Goal: Task Accomplishment & Management: Use online tool/utility

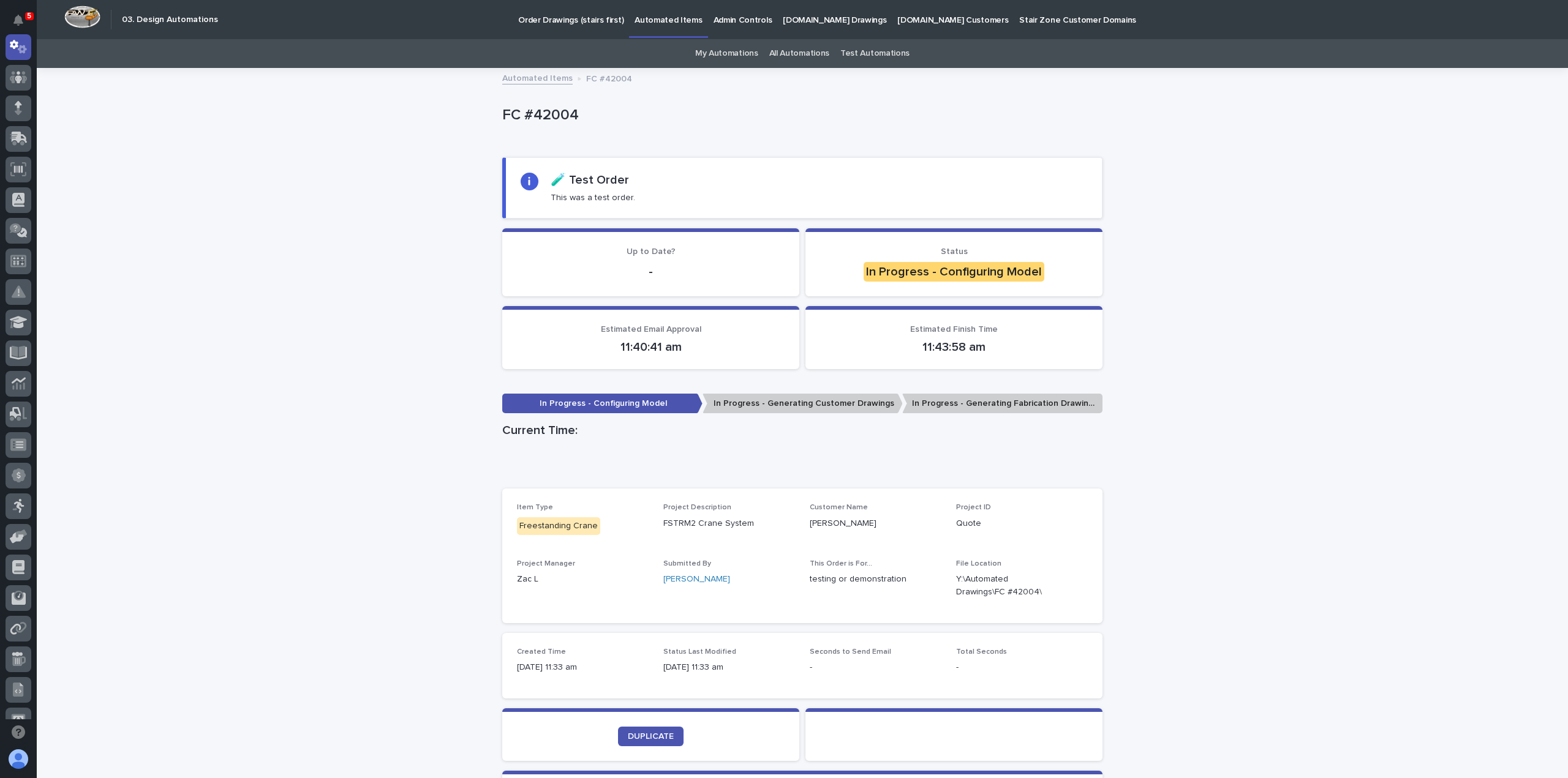
drag, startPoint x: 371, startPoint y: 250, endPoint x: 357, endPoint y: 145, distance: 105.9
click at [371, 246] on div "Loading... Saving… Loading... Saving… FC #42004 FC #42004 Sorry, there was an e…" at bounding box center [802, 487] width 1531 height 836
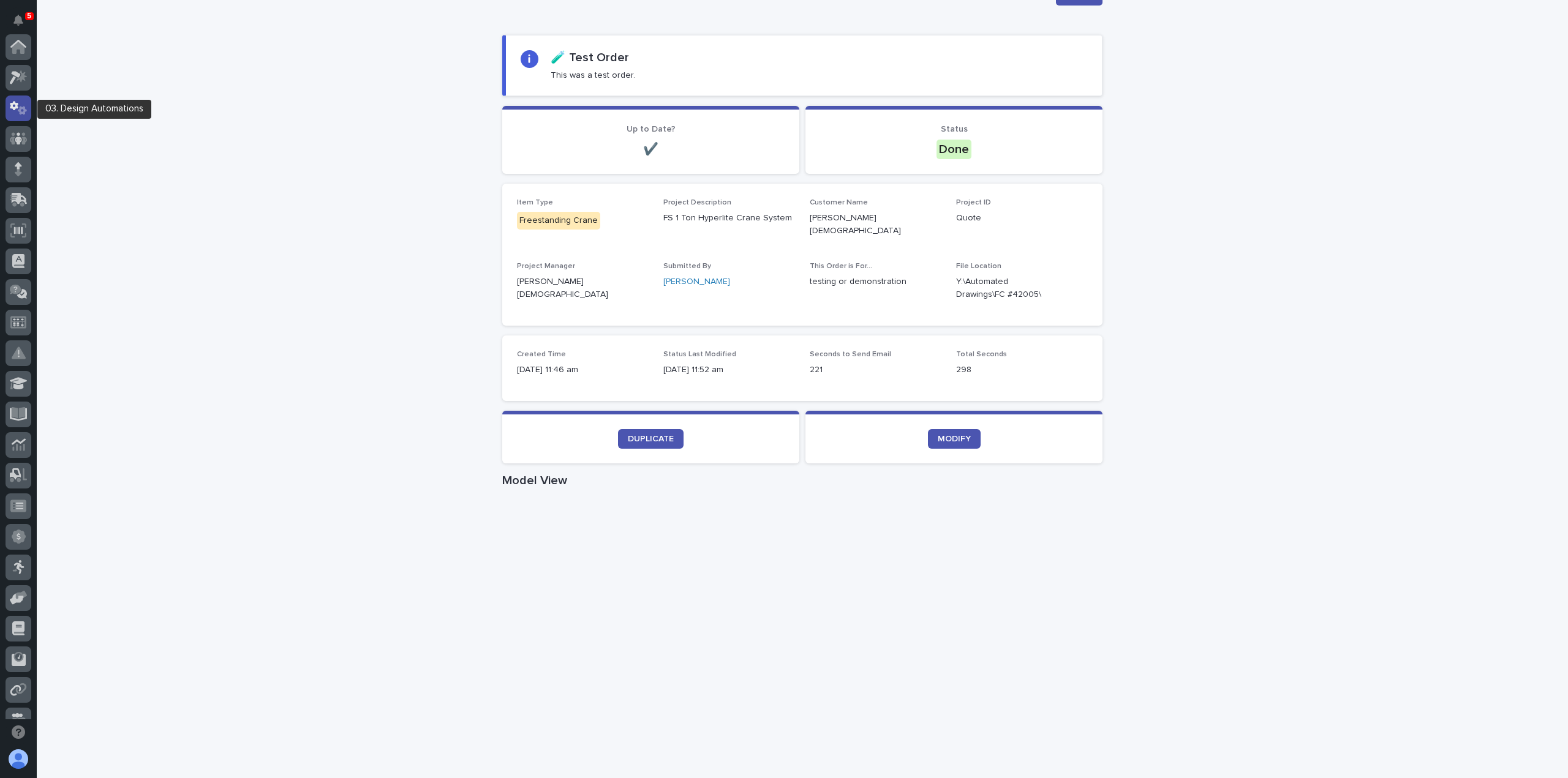
click at [22, 112] on icon at bounding box center [23, 110] width 9 height 9
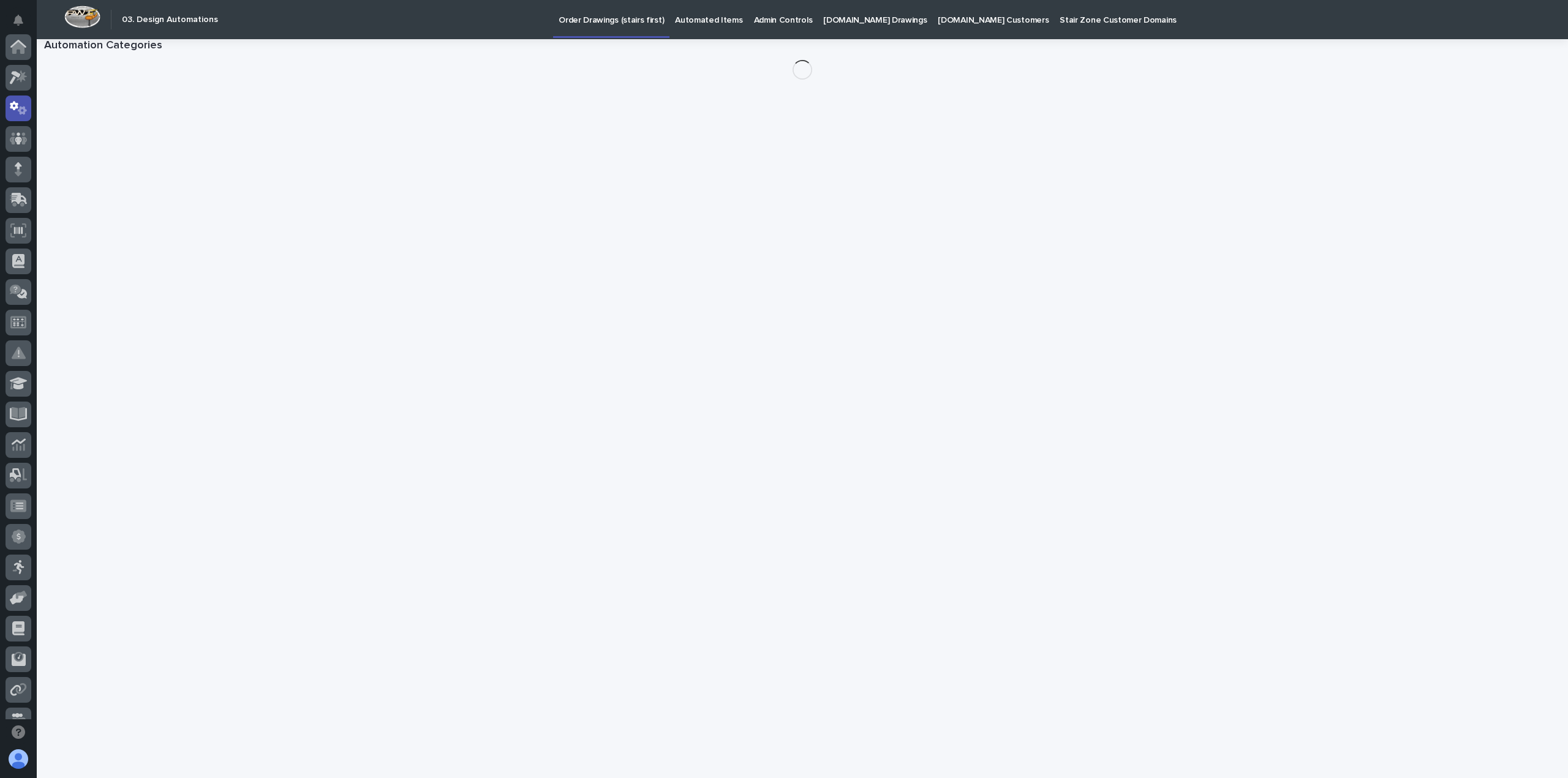
scroll to position [62, 0]
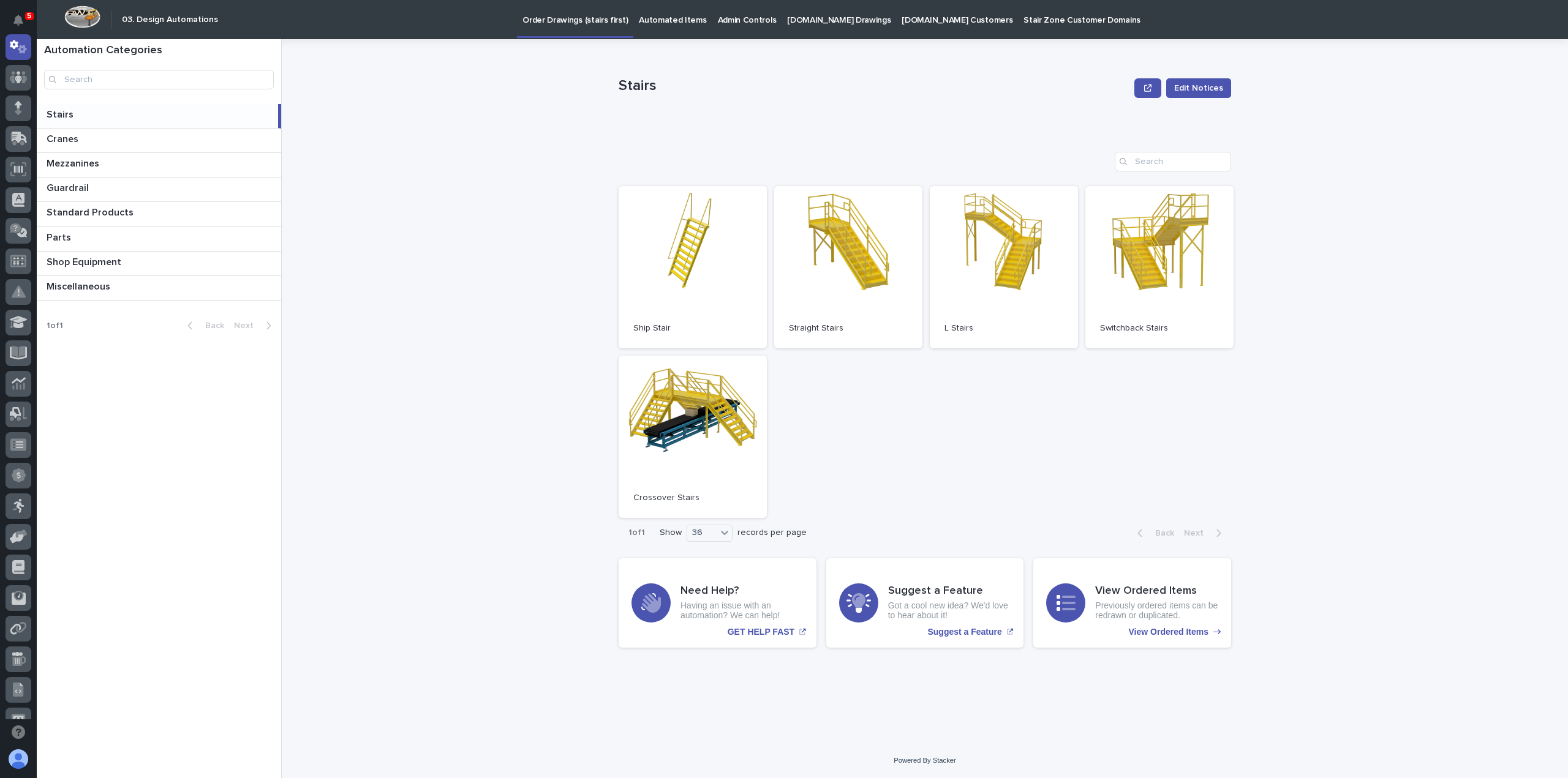
click at [89, 112] on p at bounding box center [159, 115] width 226 height 11
click at [810, 19] on p "[DOMAIN_NAME] Drawings" at bounding box center [838, 12] width 103 height 26
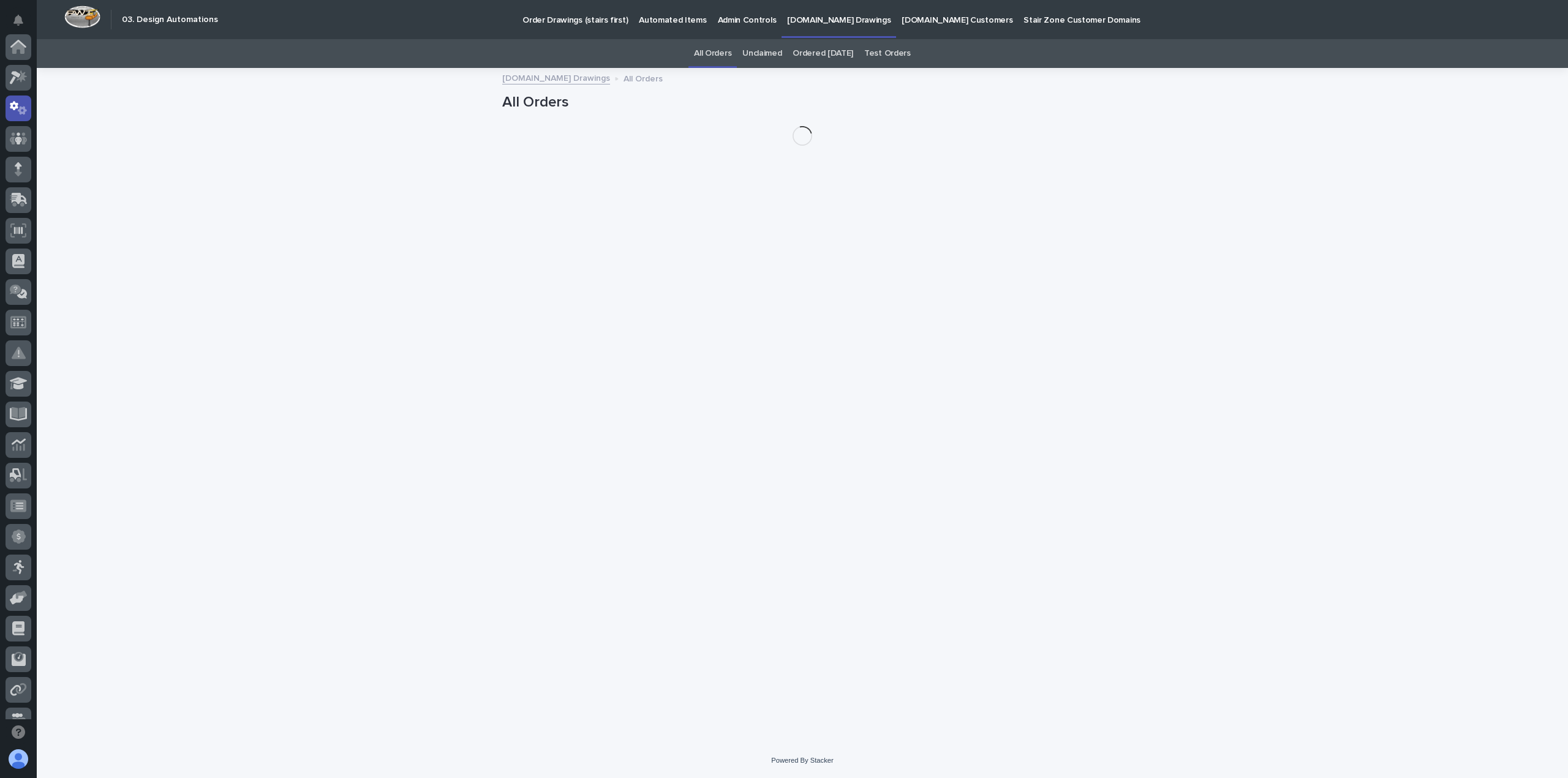
scroll to position [62, 0]
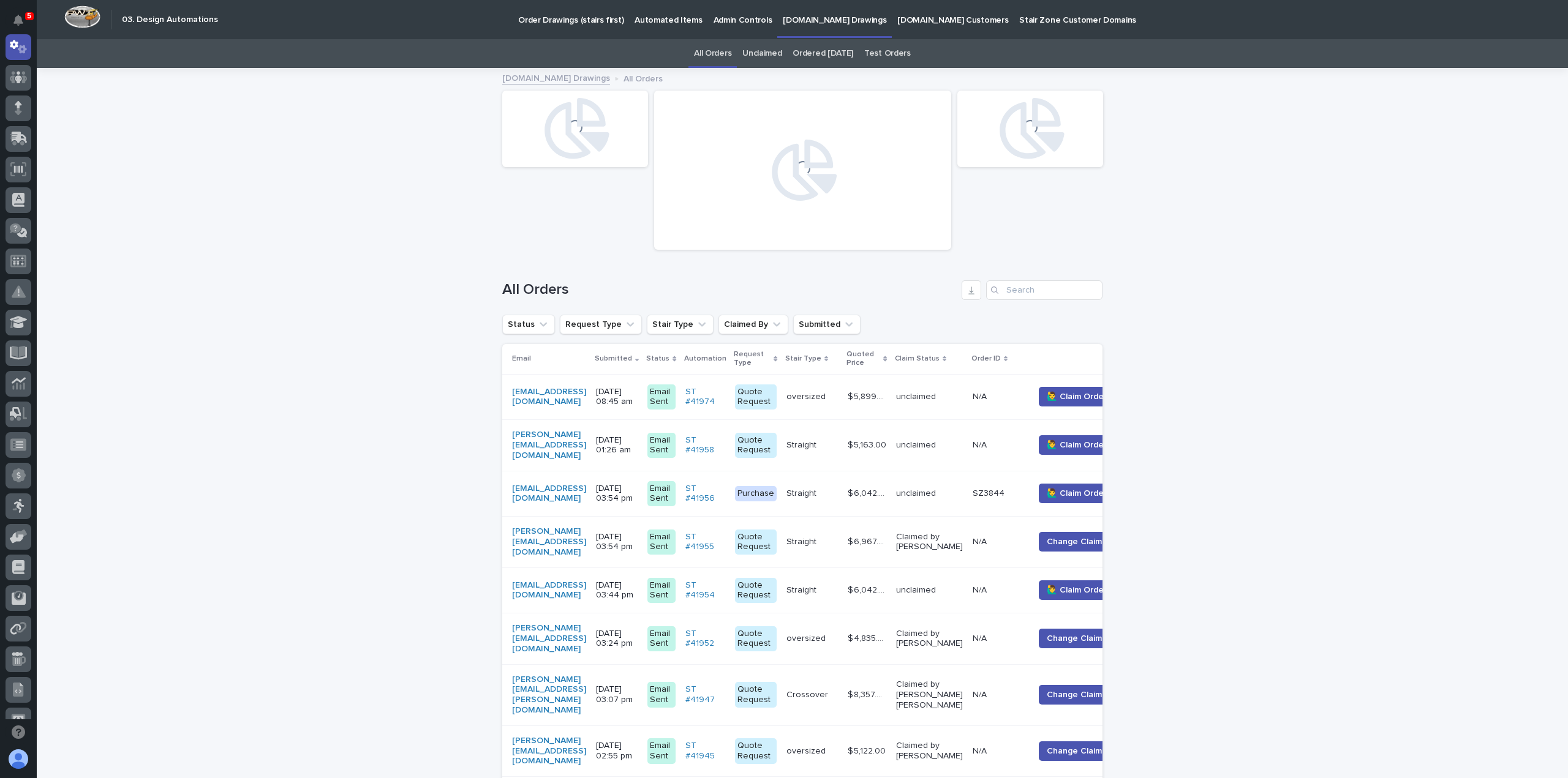
click at [666, 20] on p "Automated Items" at bounding box center [668, 12] width 67 height 26
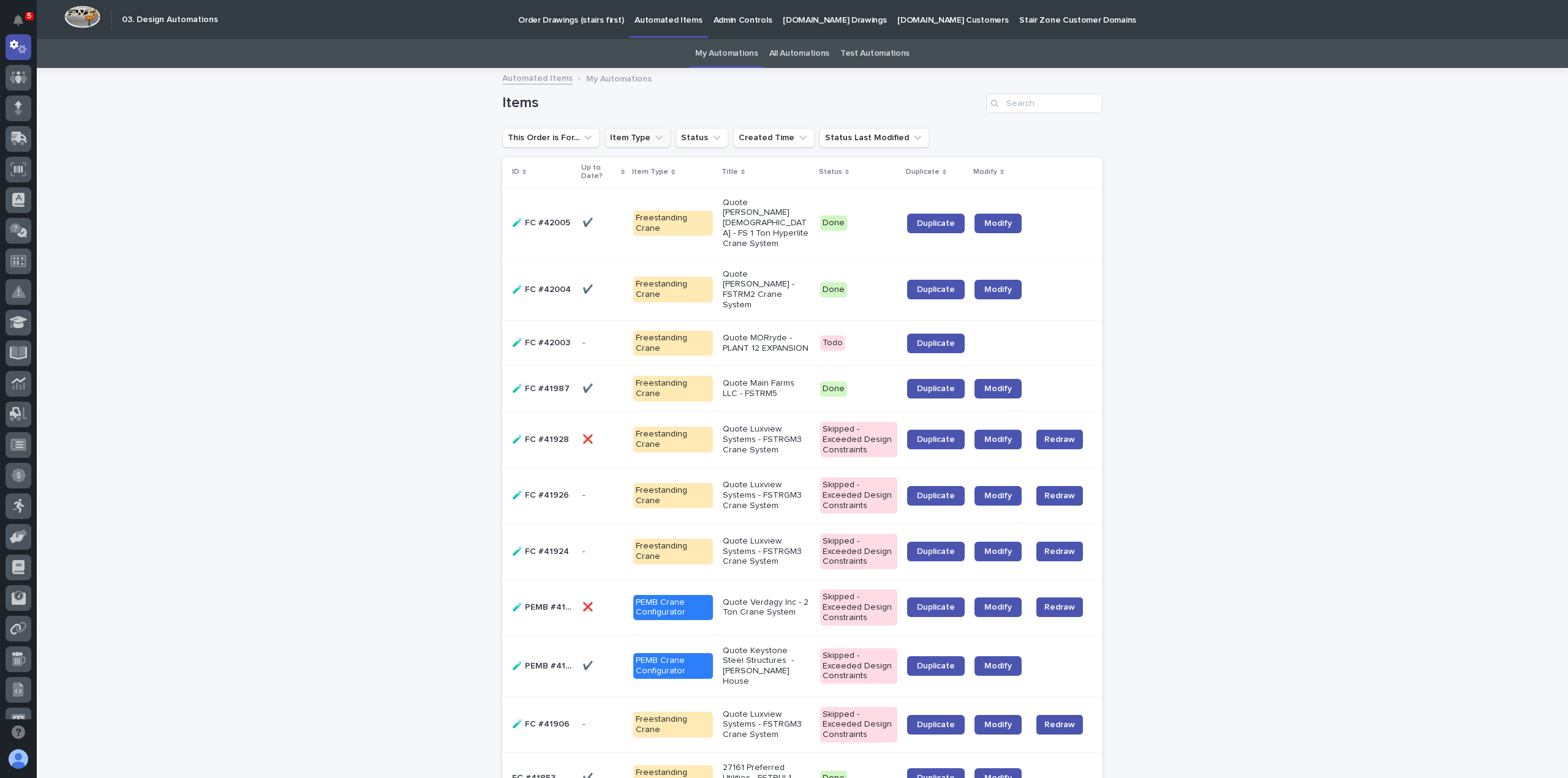
click at [629, 136] on button "Item Type" at bounding box center [638, 137] width 66 height 20
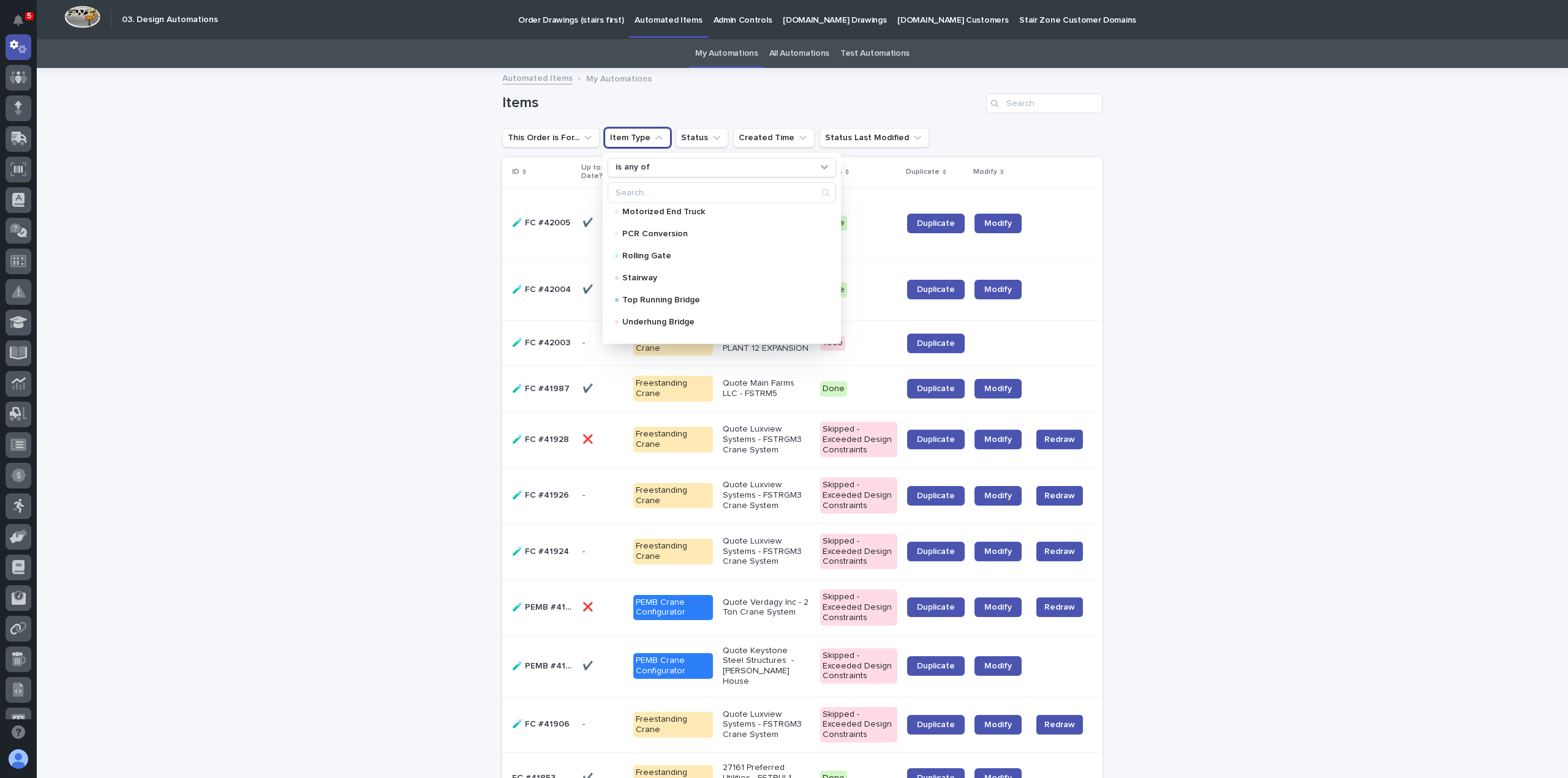
scroll to position [122, 0]
click at [641, 262] on div "Stairway" at bounding box center [721, 270] width 228 height 20
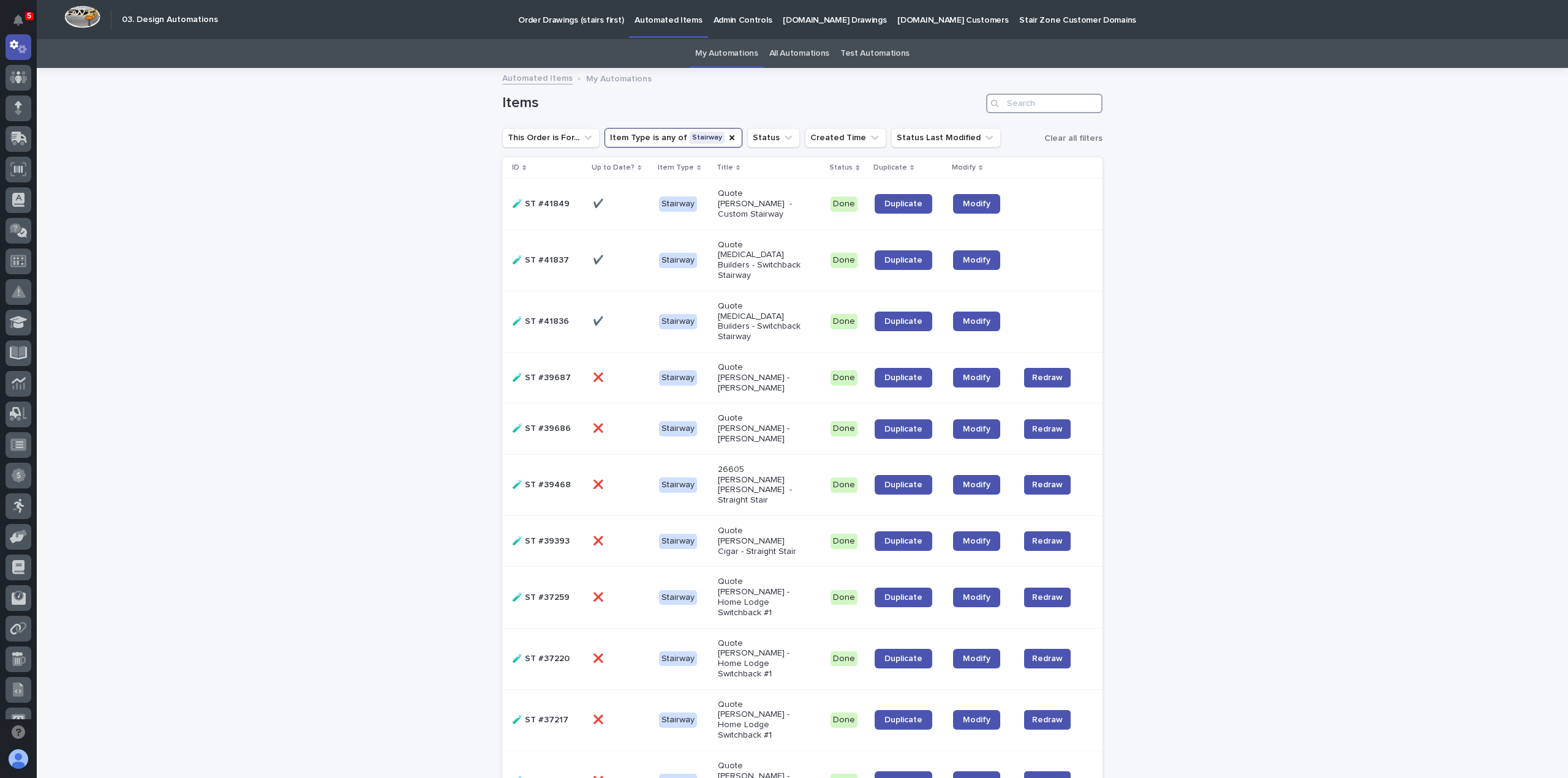
click at [1029, 103] on input "Search" at bounding box center [1044, 103] width 117 height 20
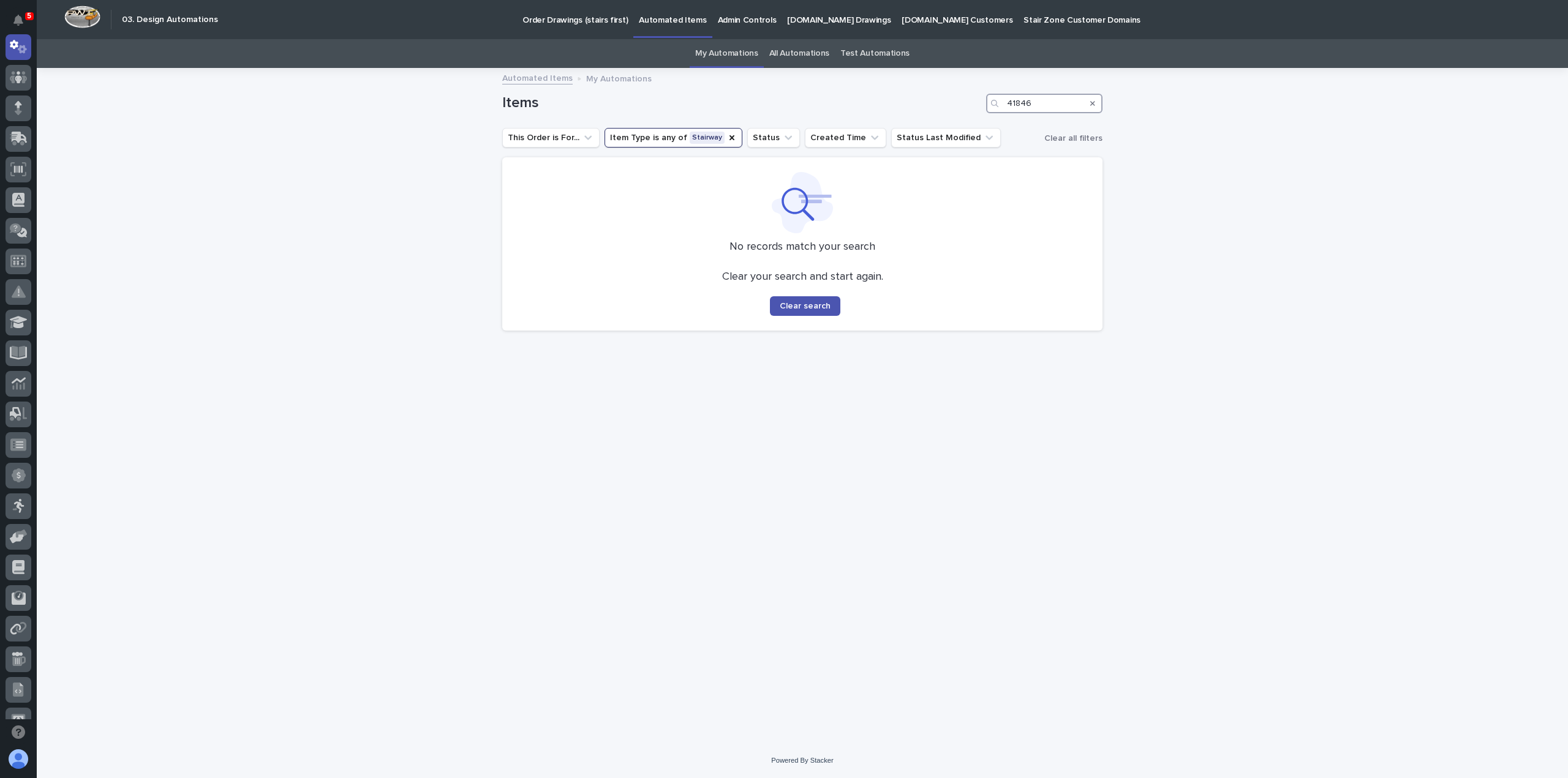
type input "41846"
click at [801, 56] on link "All Automations" at bounding box center [799, 53] width 60 height 28
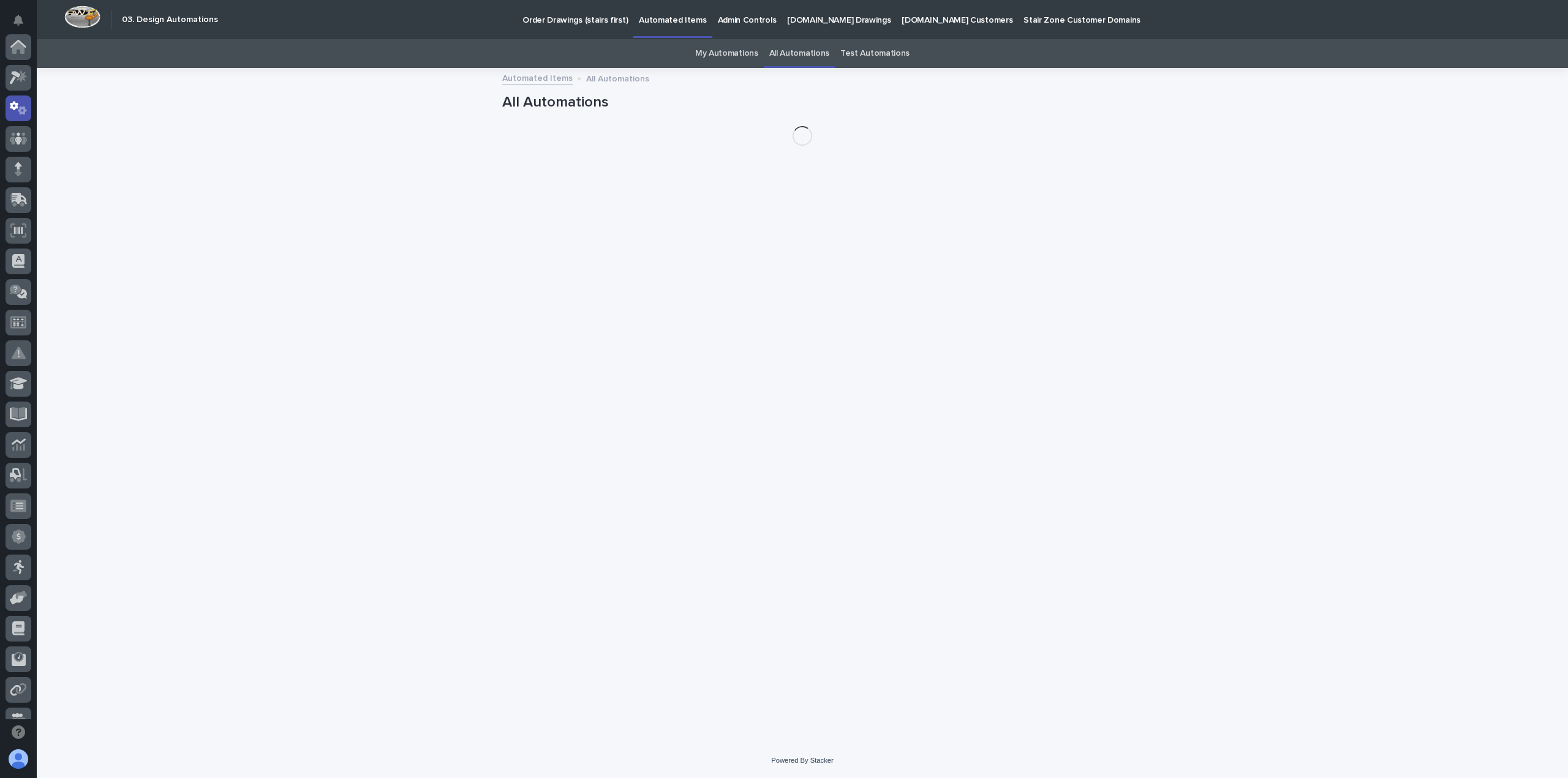
scroll to position [62, 0]
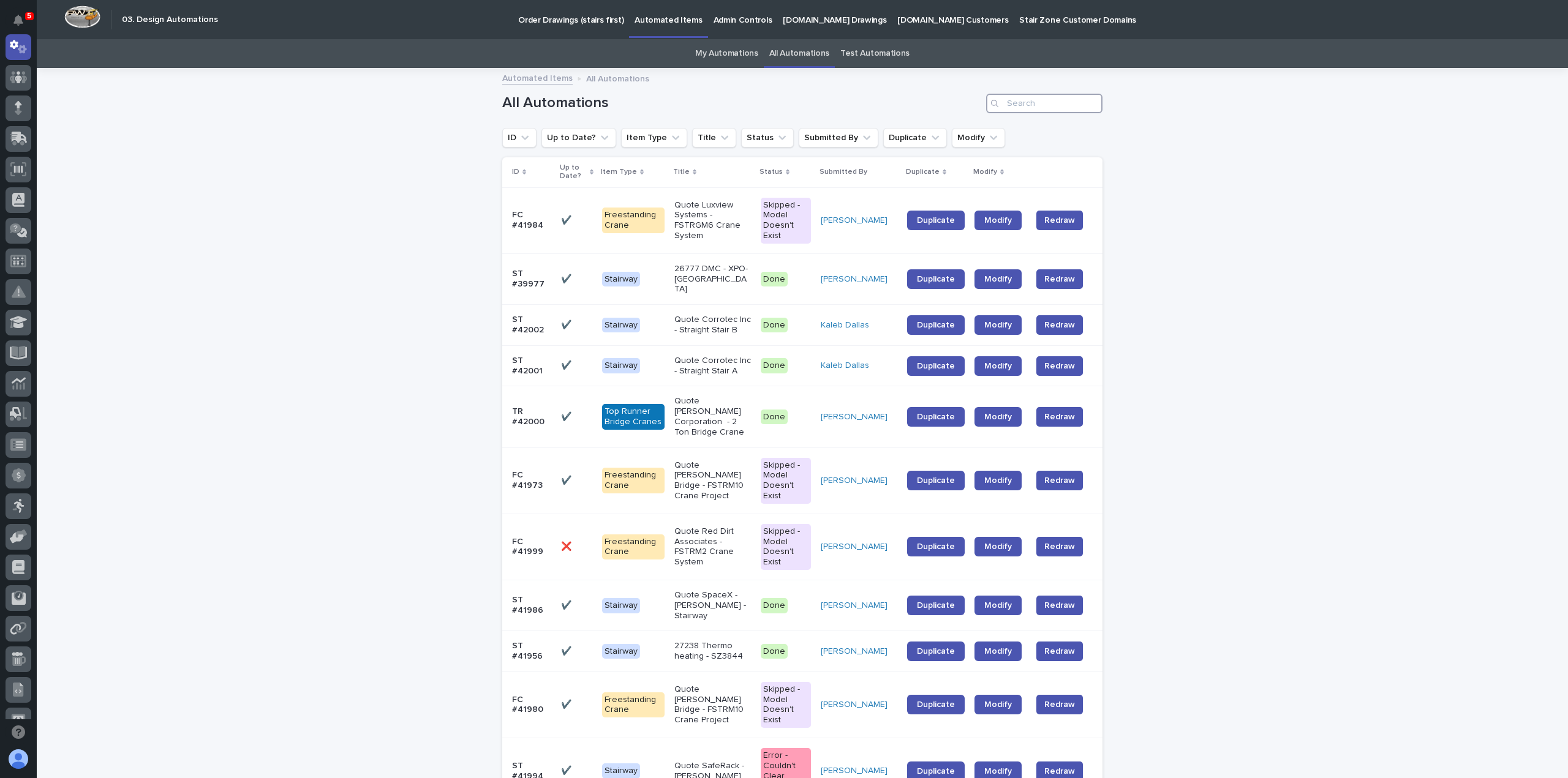
click at [1012, 110] on input "Search" at bounding box center [1044, 103] width 117 height 20
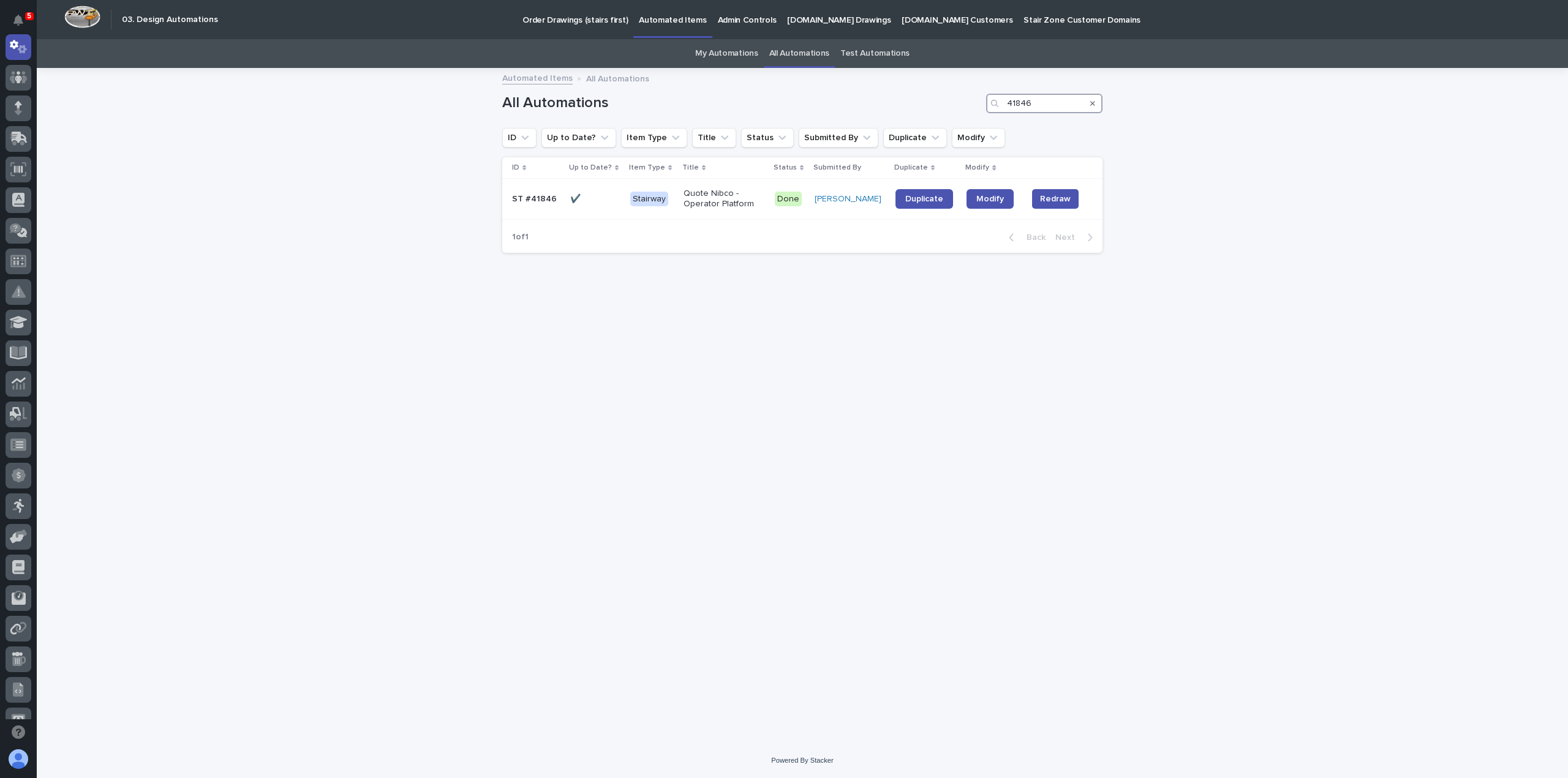
type input "41846"
click at [728, 351] on div "Loading... Saving… Loading... Saving… All Automations 41846 ID Up to Date? Item…" at bounding box center [802, 390] width 612 height 643
click at [583, 538] on div "Loading... Saving… Loading... Saving… All Automations 41846 ID Up to Date? Item…" at bounding box center [802, 390] width 612 height 643
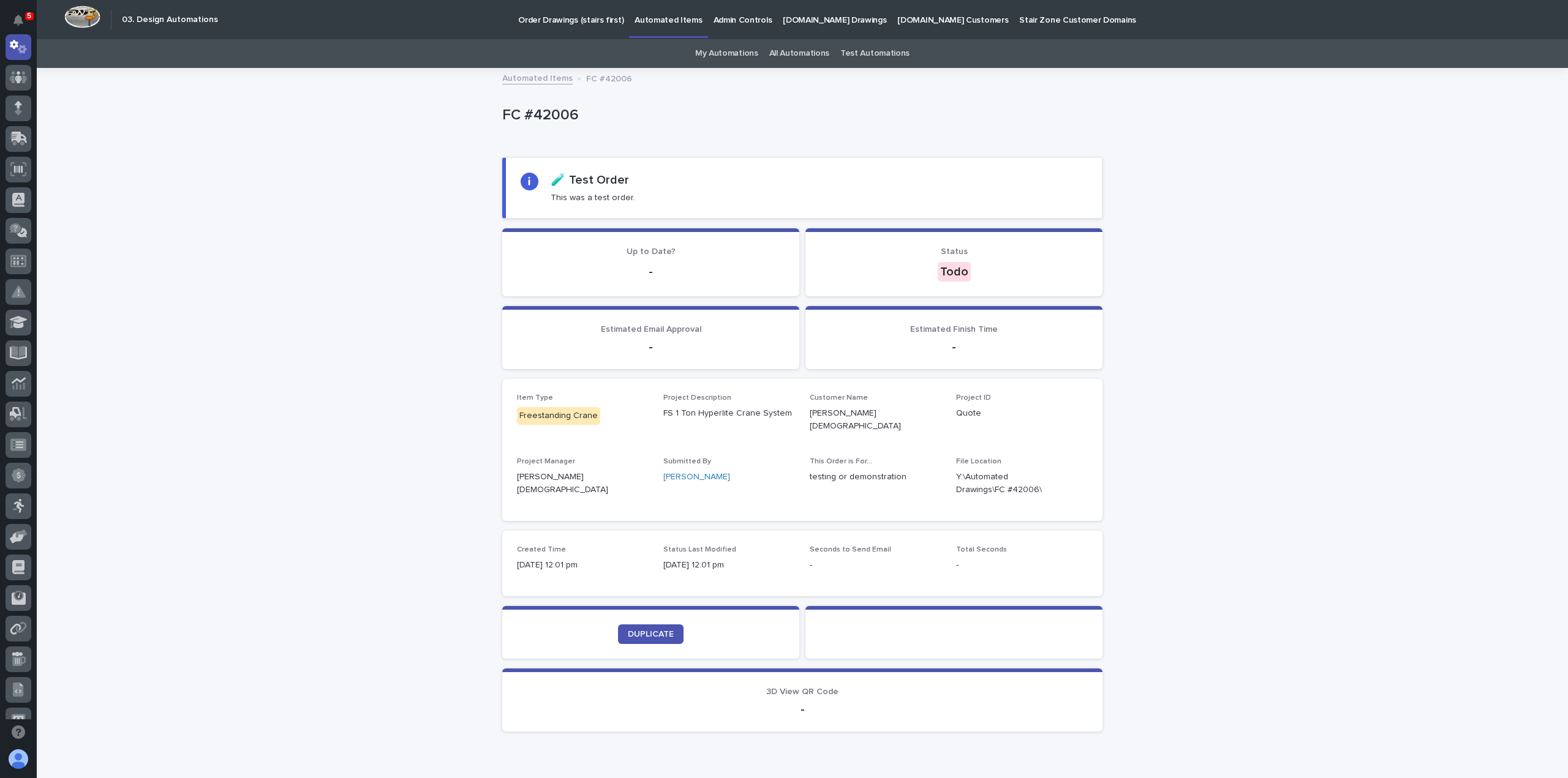
click at [551, 115] on p "FC #42006" at bounding box center [800, 115] width 595 height 18
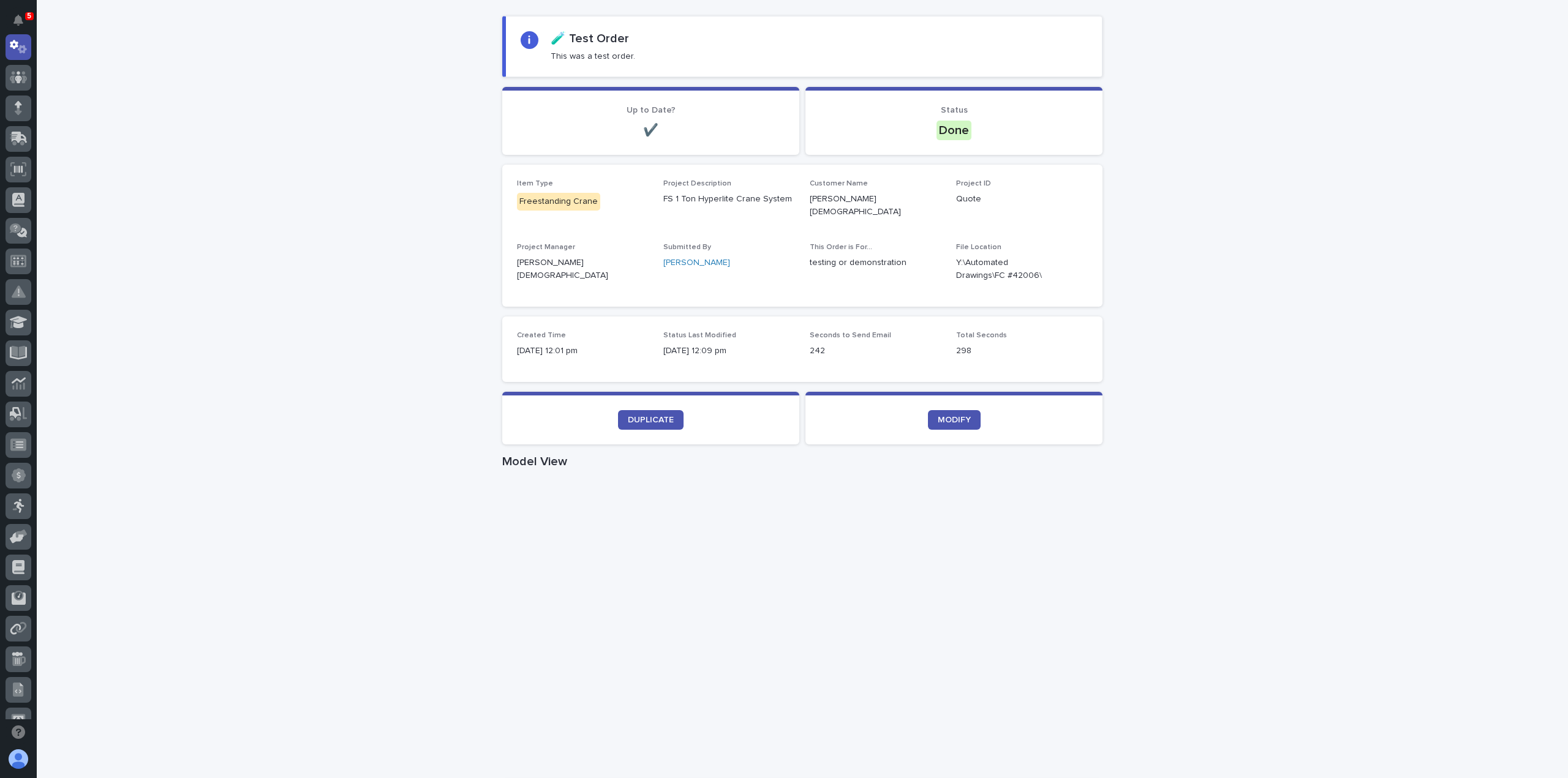
scroll to position [306, 0]
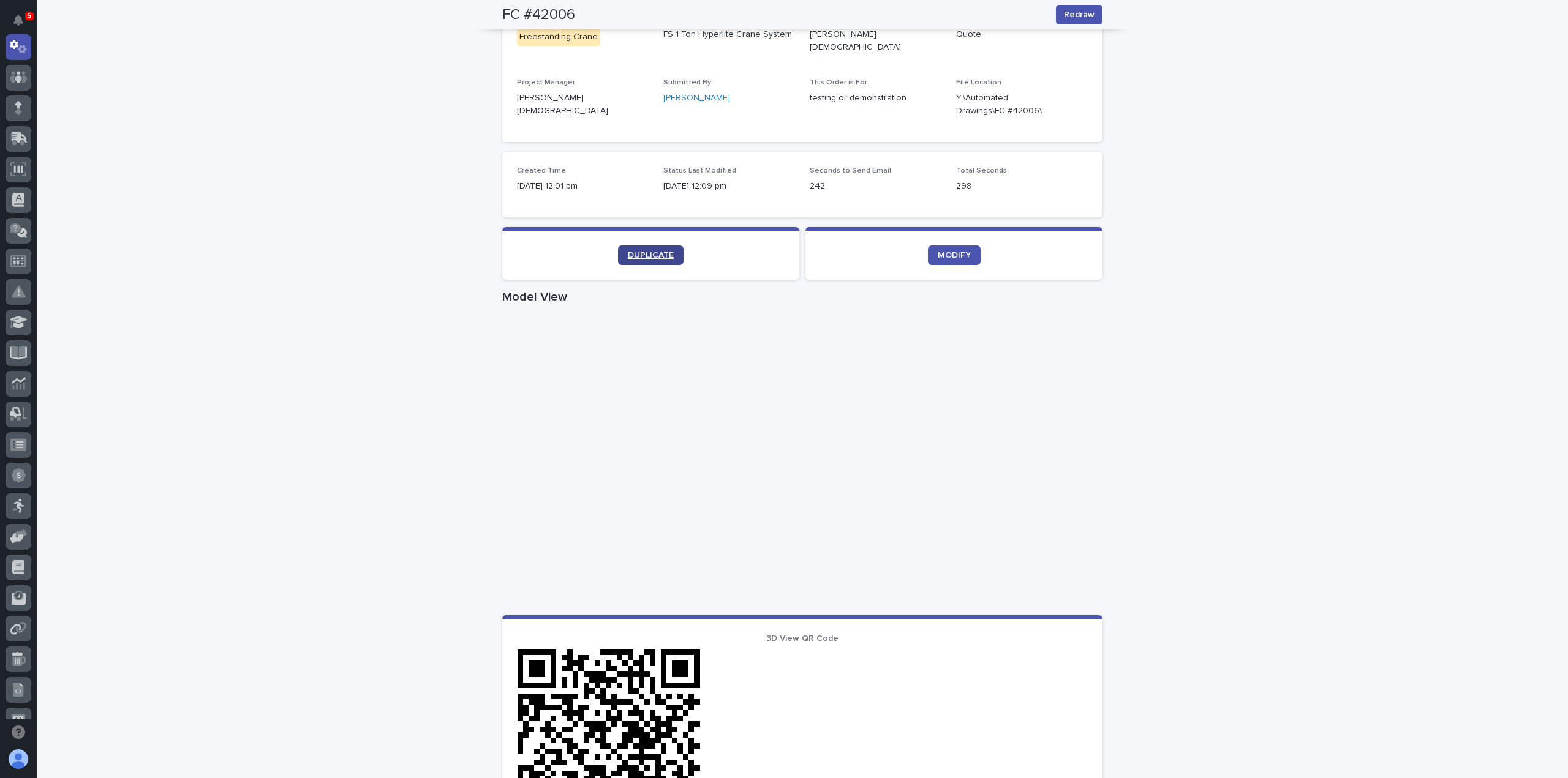
click at [636, 245] on link "DUPLICATE" at bounding box center [650, 255] width 65 height 20
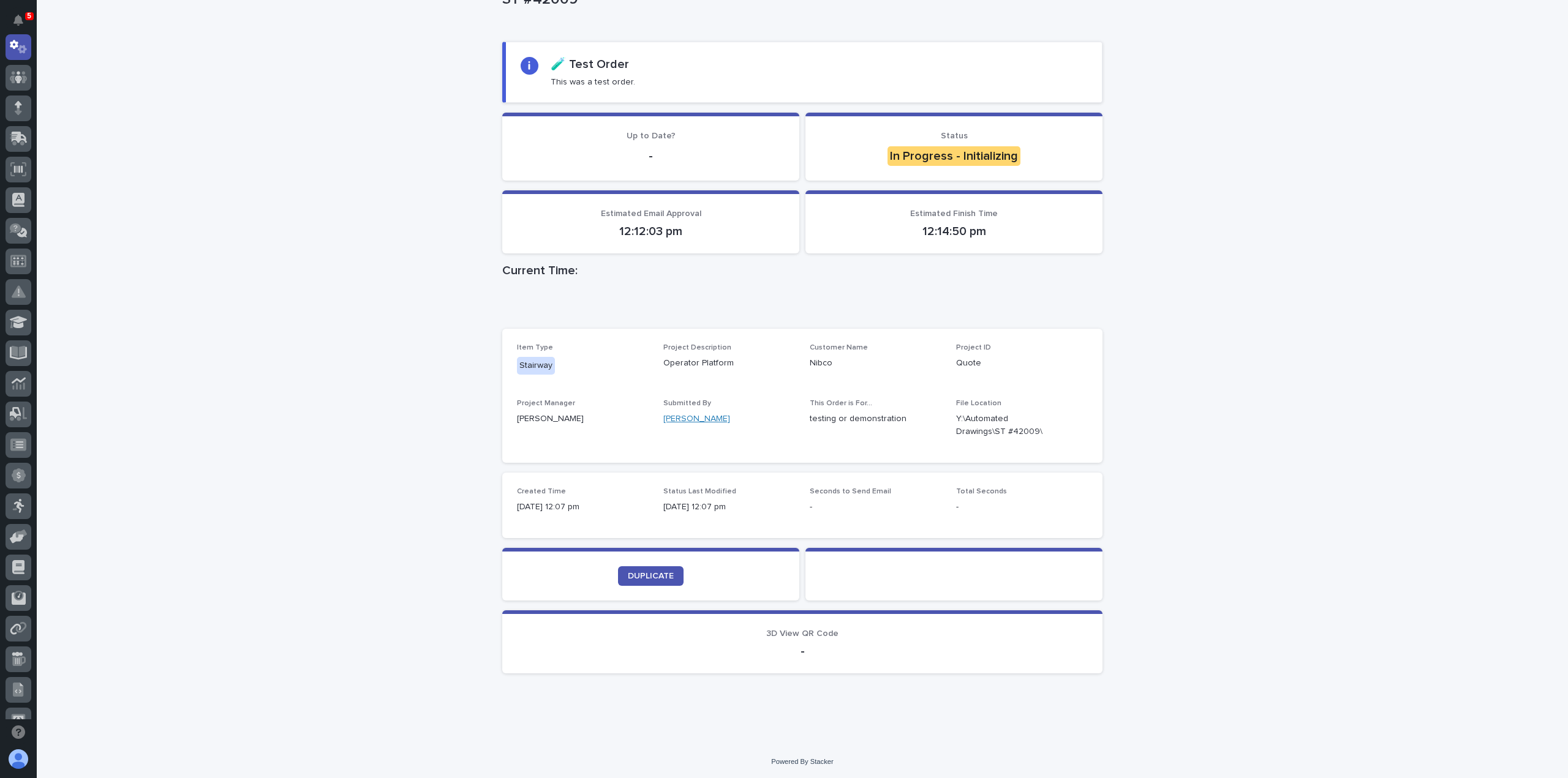
scroll to position [55, 0]
